Goal: Information Seeking & Learning: Learn about a topic

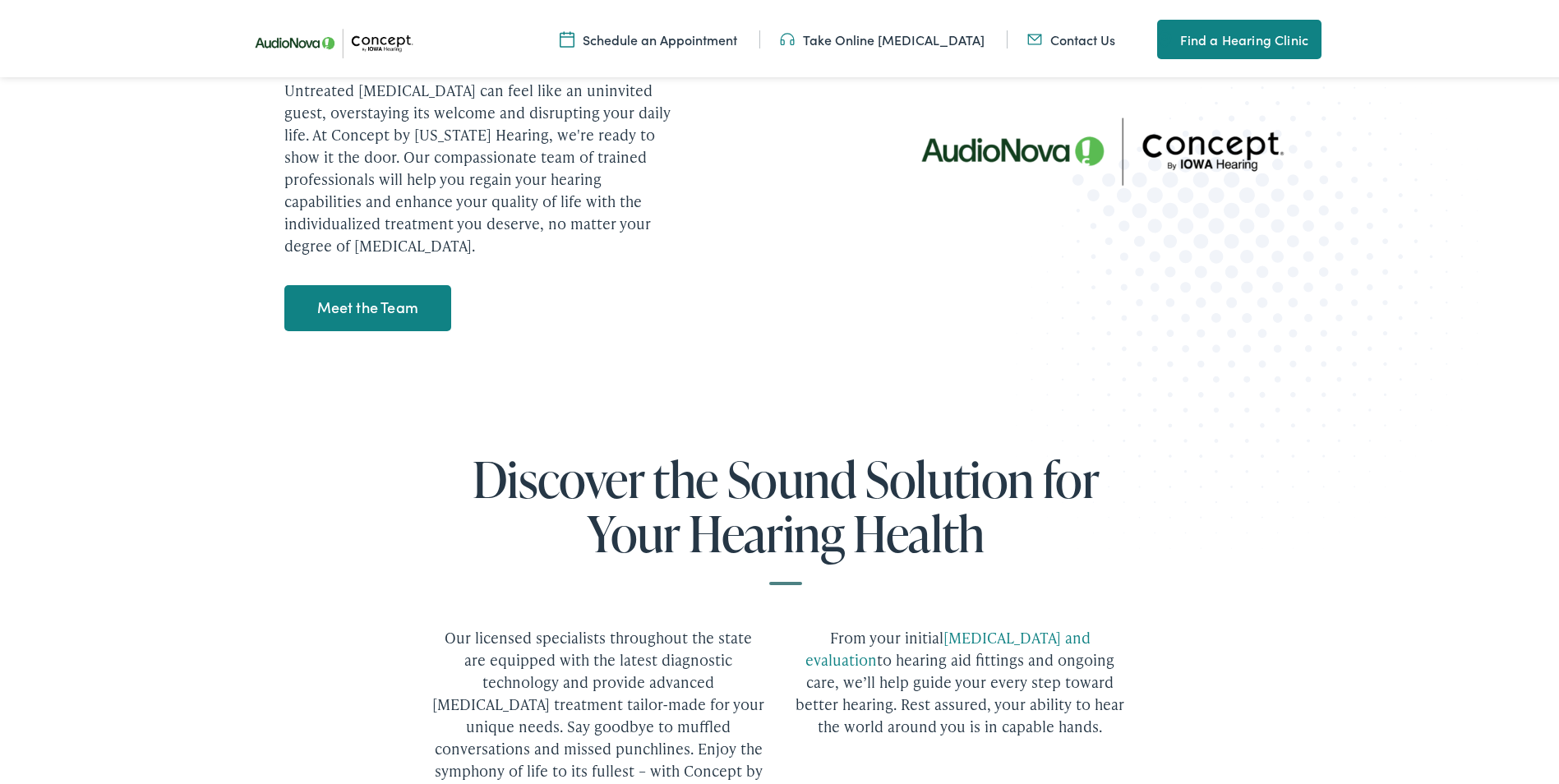
scroll to position [2218, 0]
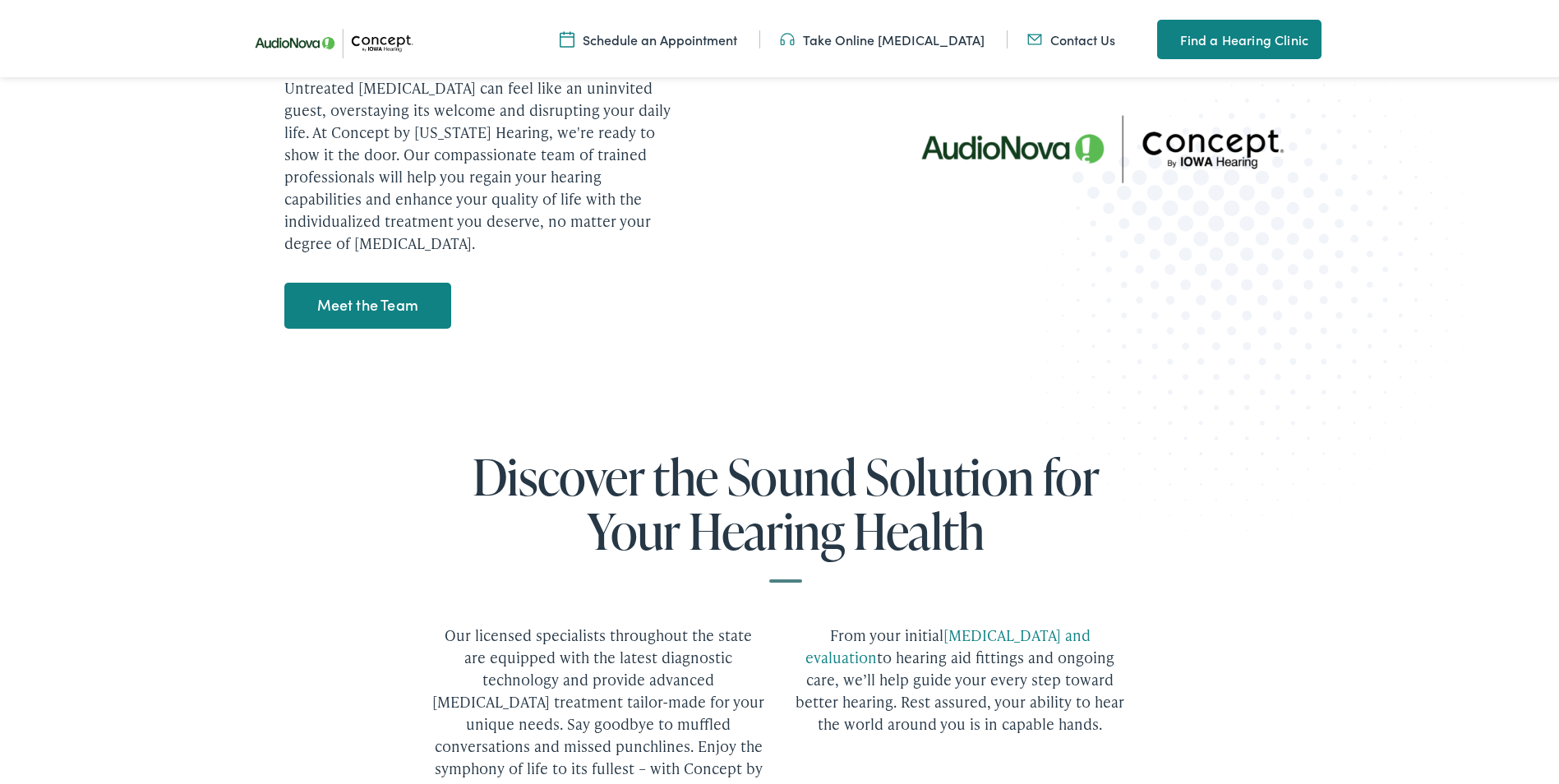
click at [348, 279] on link "Meet the Team" at bounding box center [367, 302] width 167 height 46
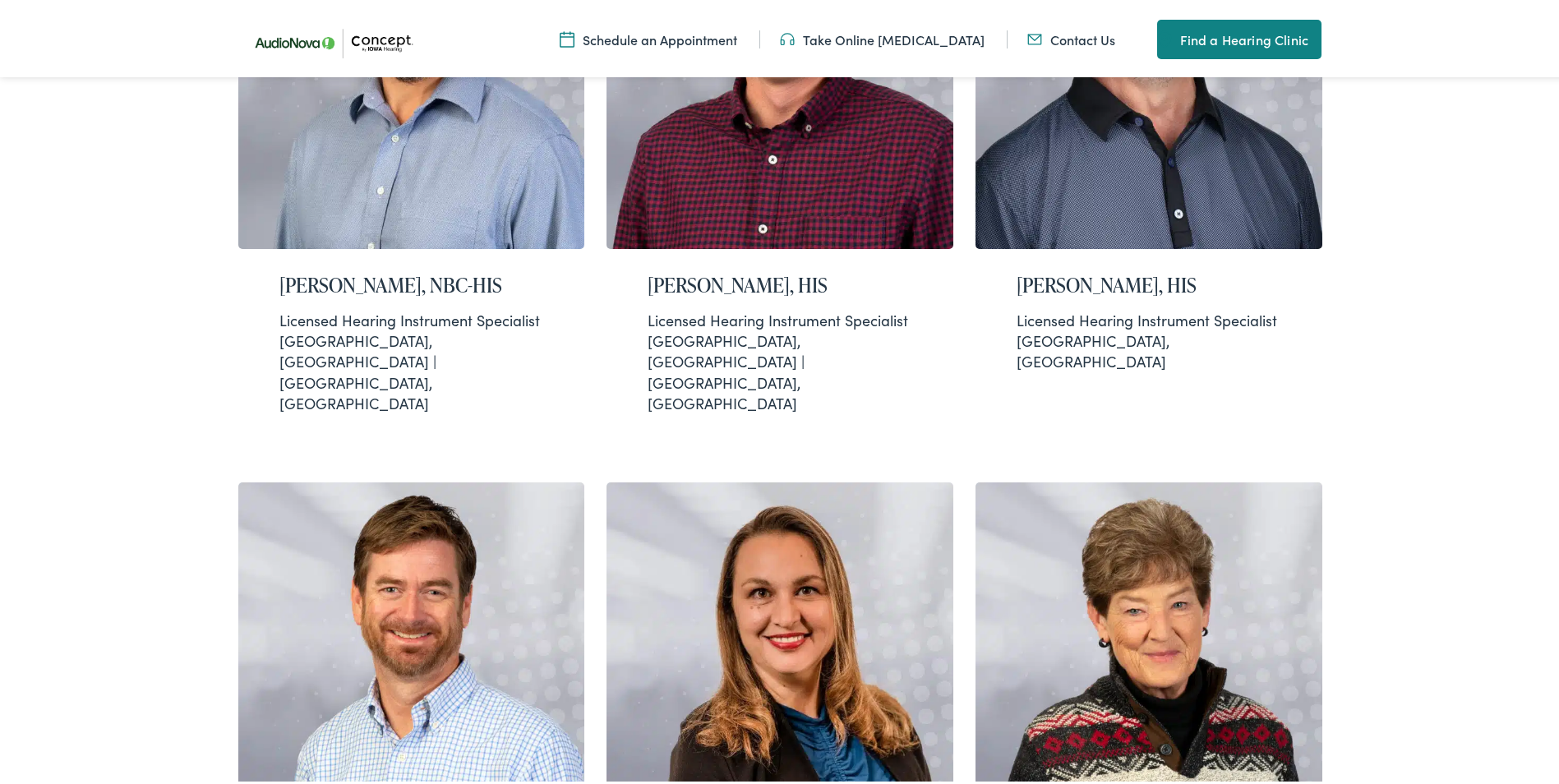
scroll to position [739, 0]
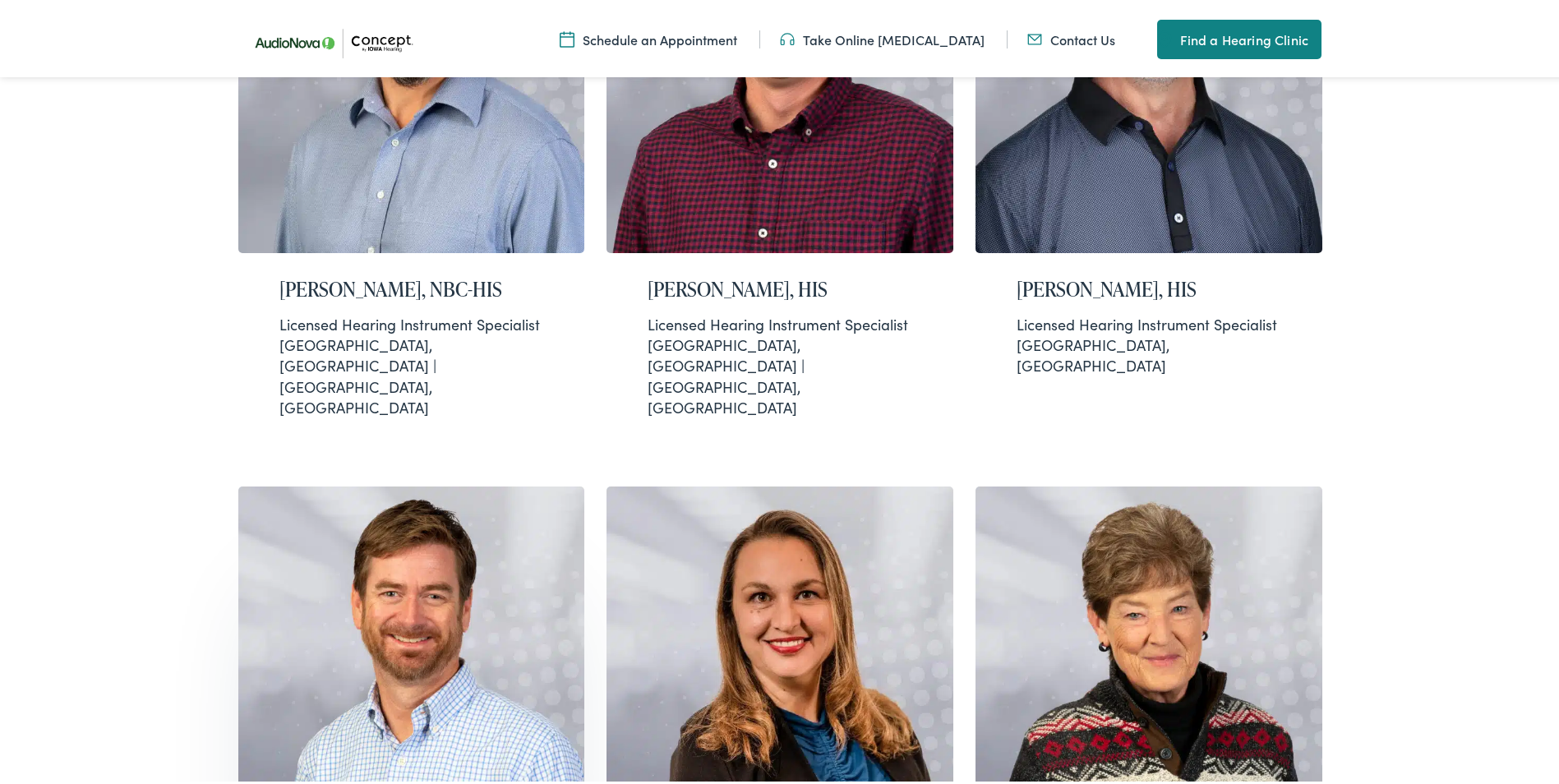
click at [359, 603] on img at bounding box center [411, 674] width 347 height 381
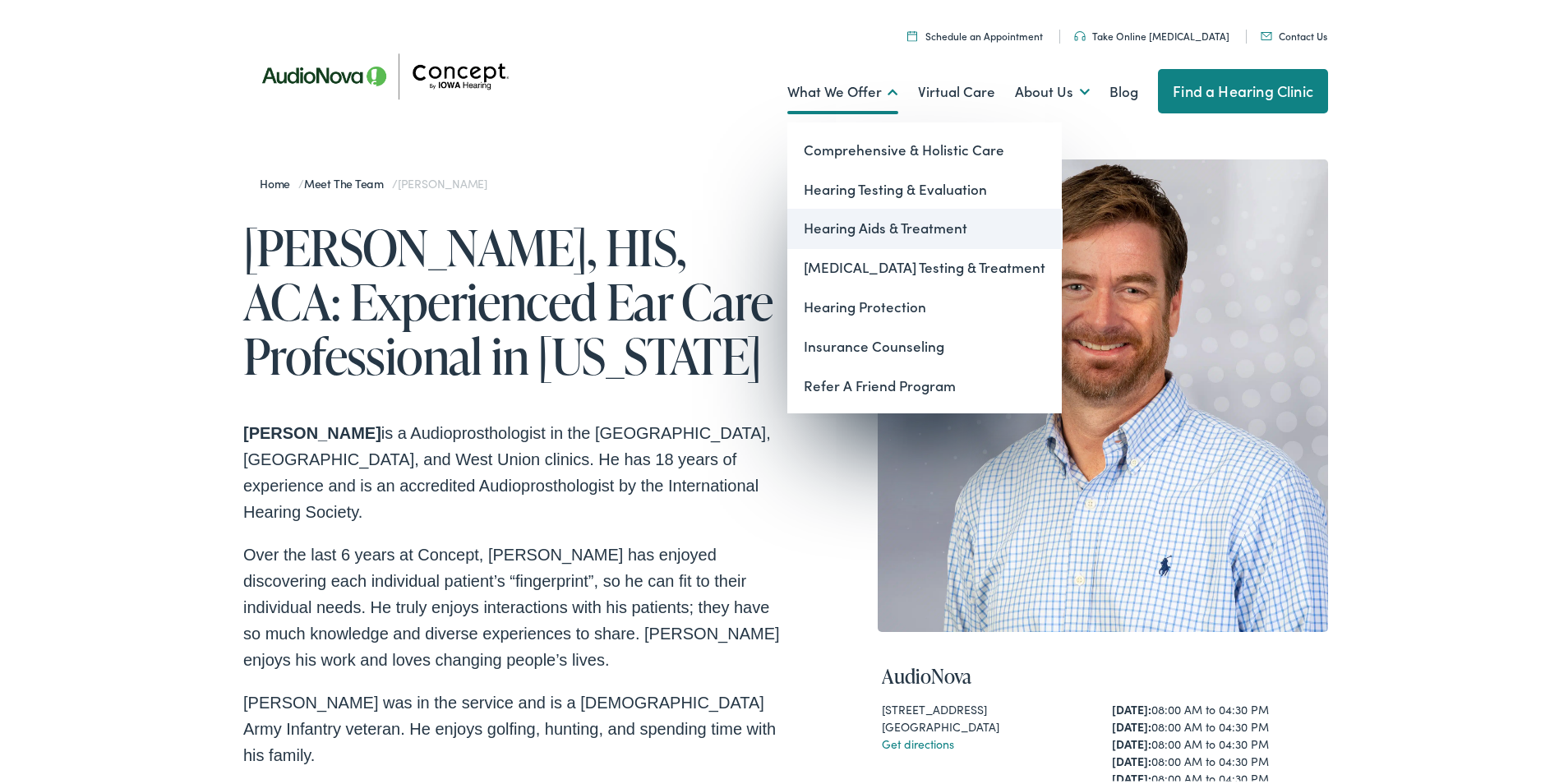
click at [854, 231] on link "Hearing Aids & Treatment" at bounding box center [924, 225] width 274 height 40
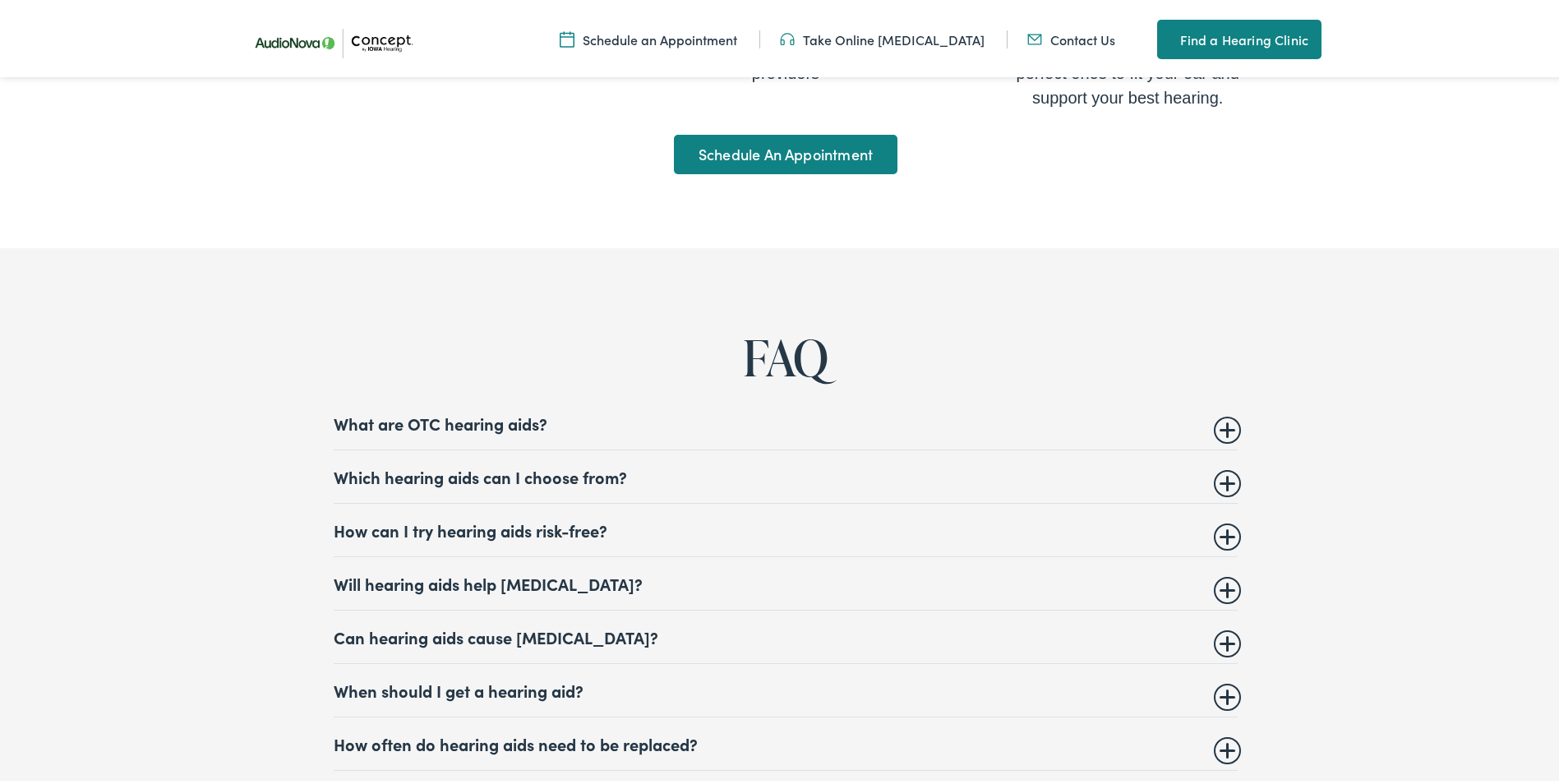
scroll to position [7310, 0]
click at [1226, 409] on summary "What are OTC hearing aids?" at bounding box center [785, 419] width 904 height 20
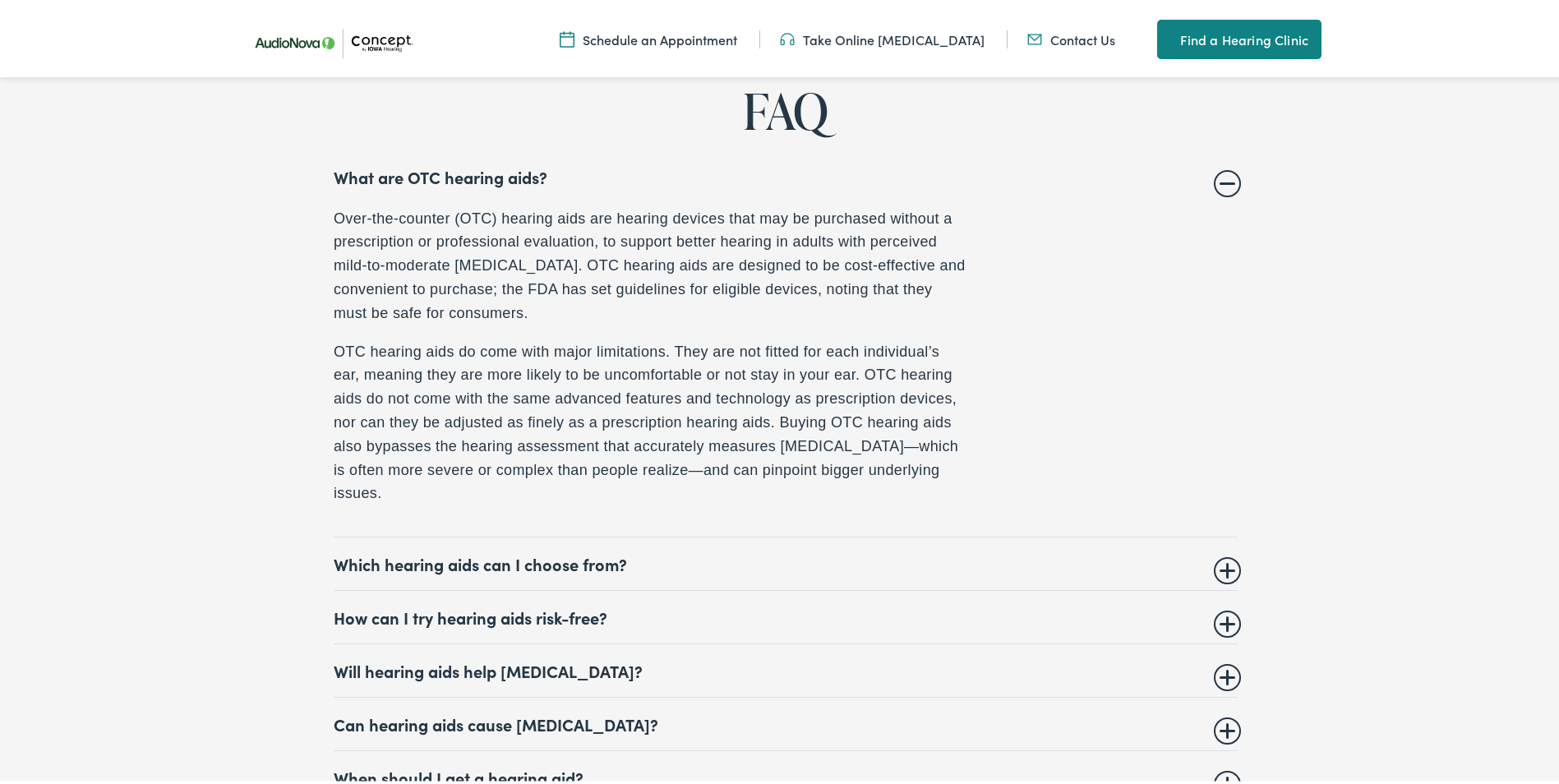
scroll to position [7557, 0]
click at [1231, 549] on summary "Which hearing aids can I choose from?" at bounding box center [785, 559] width 904 height 20
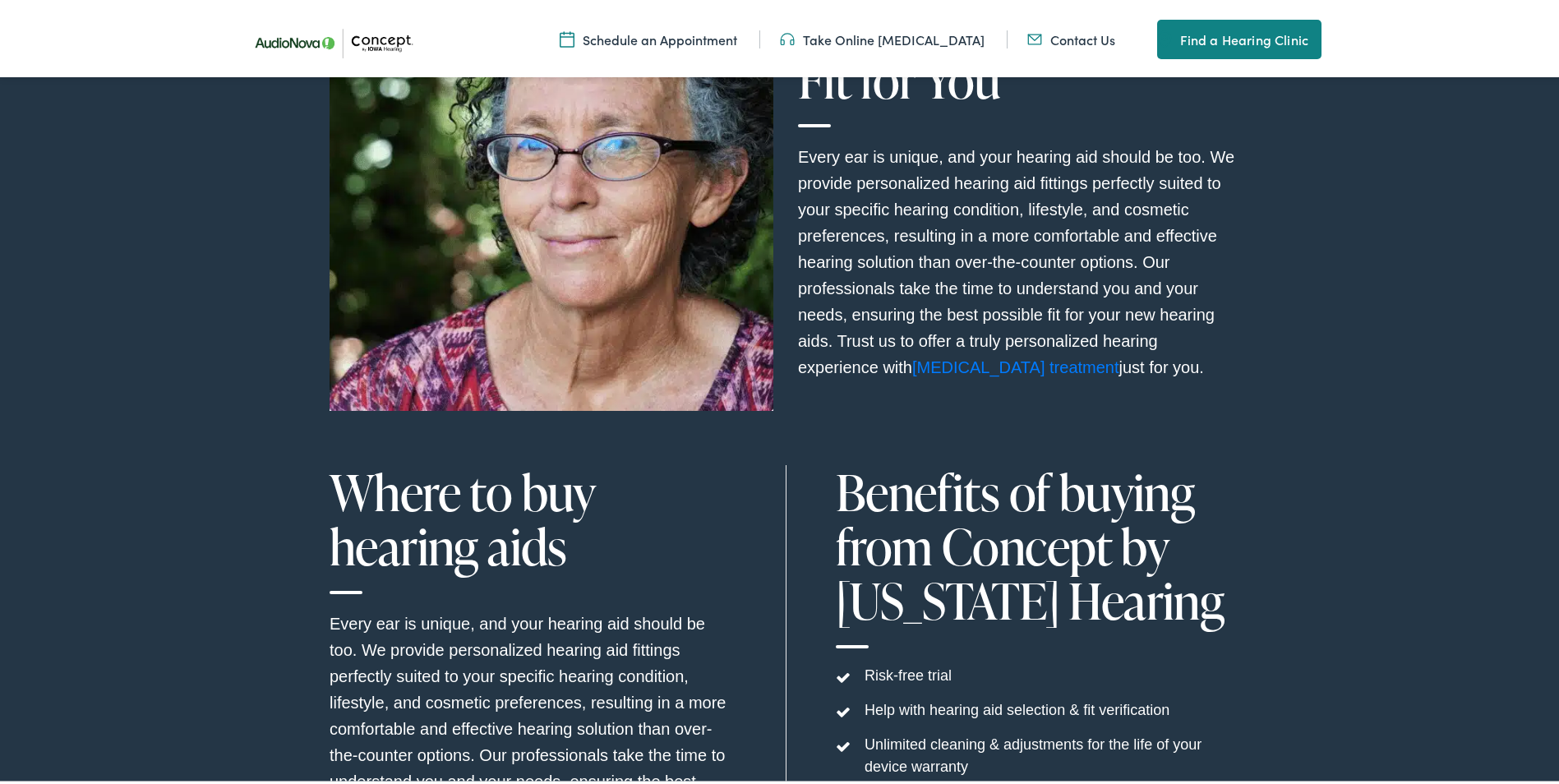
scroll to position [5994, 0]
